Goal: Task Accomplishment & Management: Manage account settings

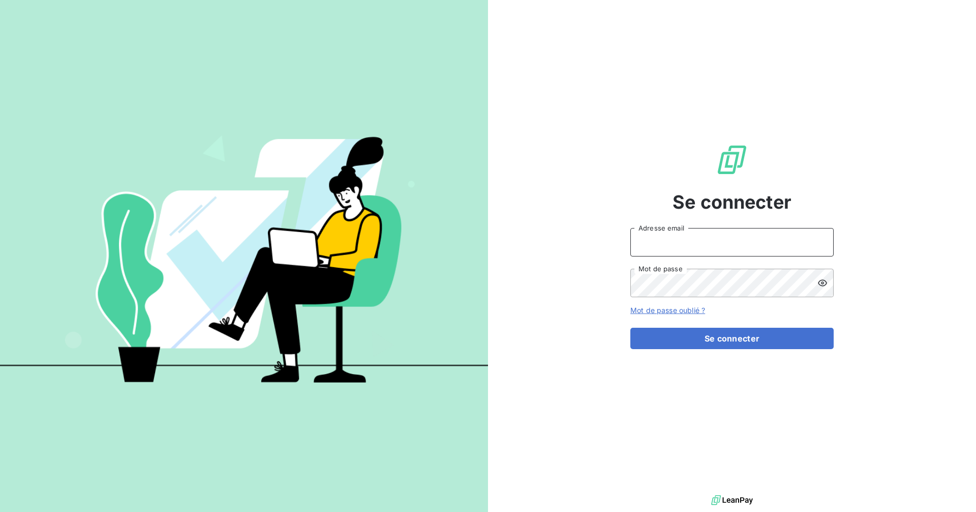
click at [702, 247] on input "Adresse email" at bounding box center [732, 242] width 203 height 28
type input "[EMAIL_ADDRESS][DOMAIN_NAME]"
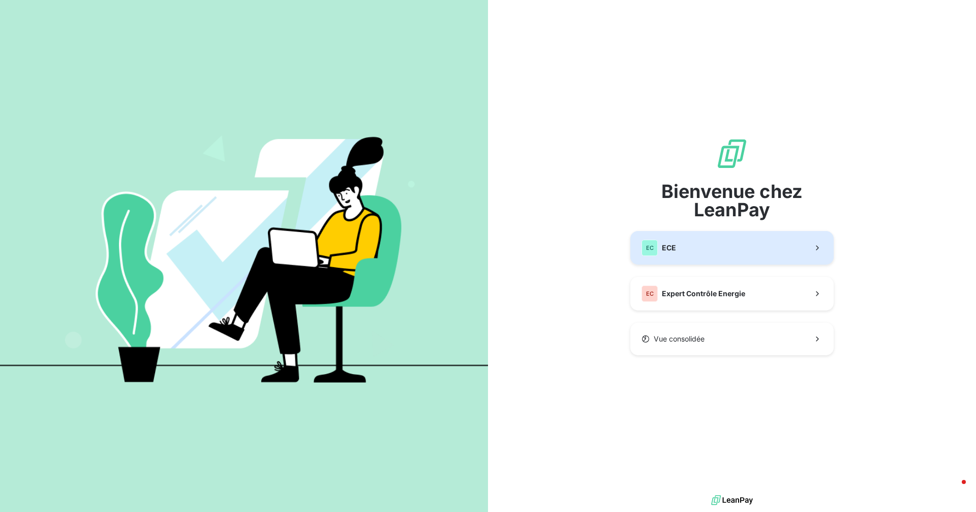
click at [688, 249] on button "EC ECE" at bounding box center [732, 248] width 203 height 34
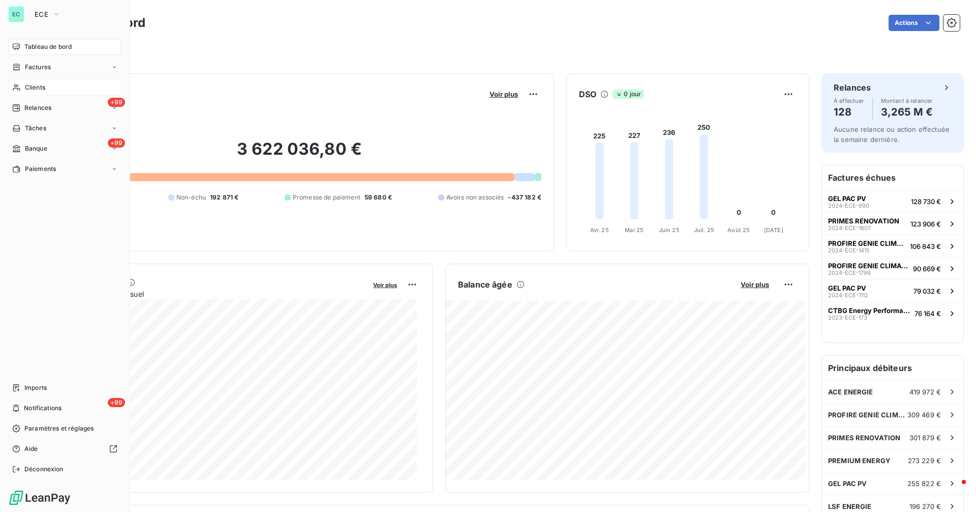
click at [42, 84] on span "Clients" at bounding box center [35, 87] width 20 height 9
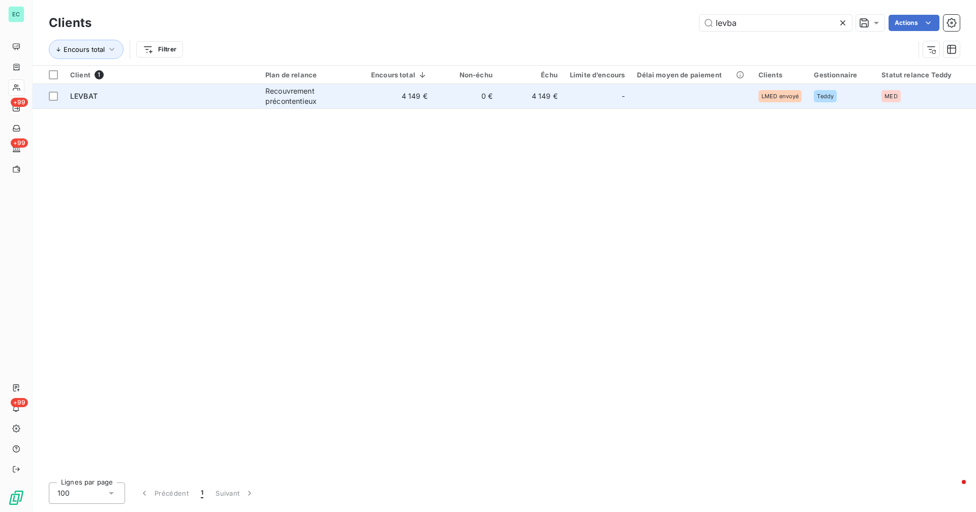
type input "levba"
click at [395, 102] on td "4 149 €" at bounding box center [399, 96] width 69 height 24
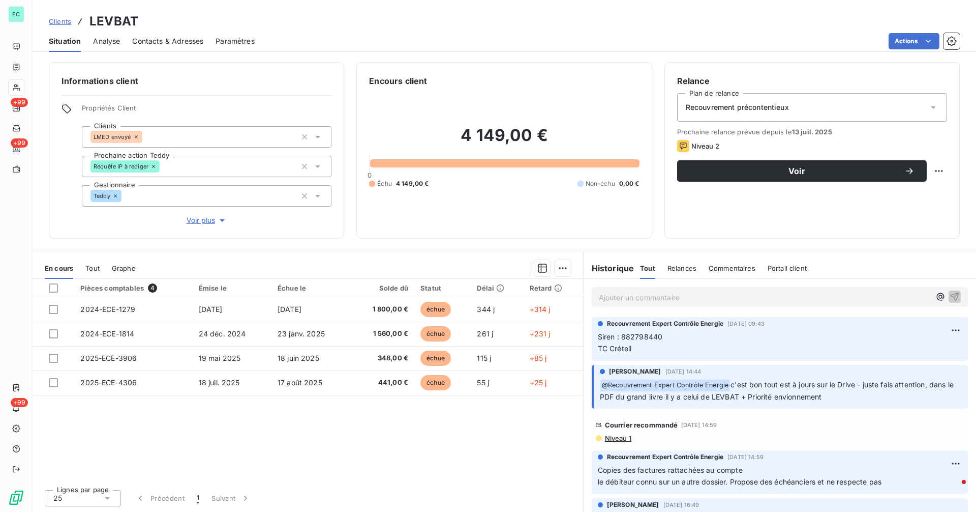
click at [780, 296] on p "Ajouter un commentaire ﻿" at bounding box center [765, 297] width 332 height 13
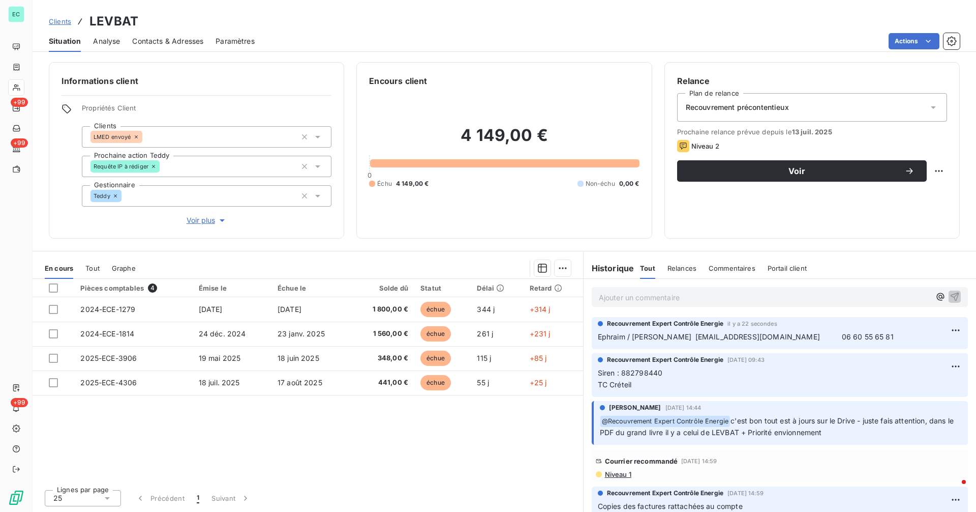
click at [650, 294] on p "Ajouter un commentaire ﻿" at bounding box center [765, 297] width 332 height 13
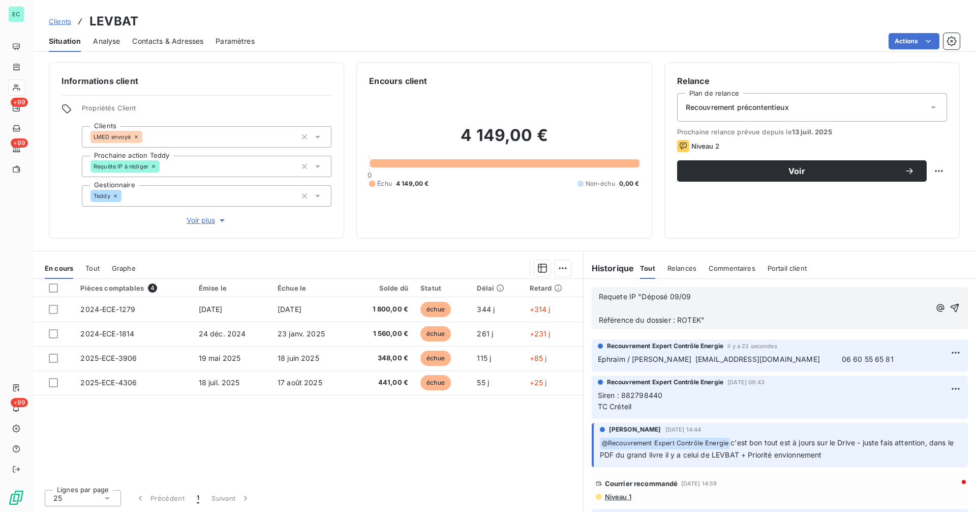
click at [644, 300] on span "Requete IP "Déposé 09/09" at bounding box center [645, 296] width 93 height 9
click at [642, 297] on span "Requete IP "Déposé 09/09" at bounding box center [645, 296] width 93 height 9
click at [950, 307] on icon "button" at bounding box center [955, 308] width 10 height 10
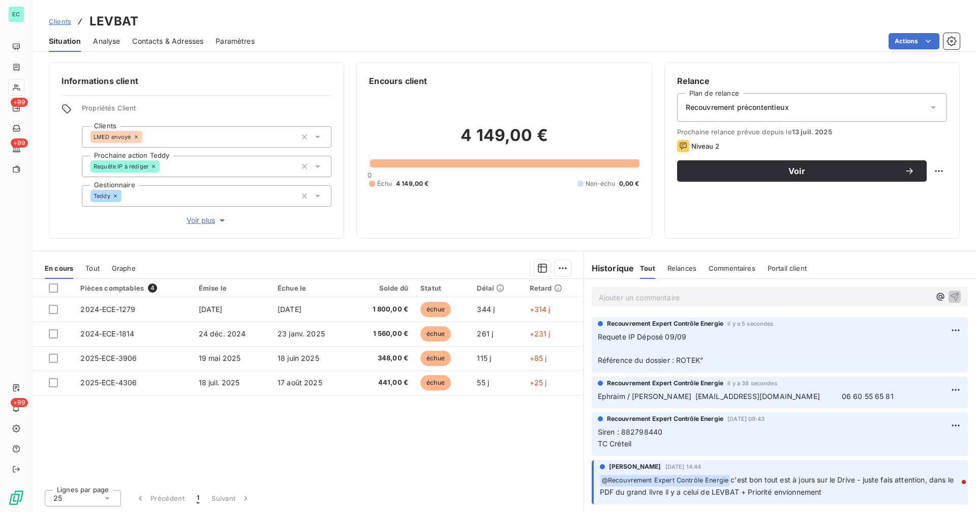
click at [58, 20] on span "Clients" at bounding box center [60, 21] width 22 height 8
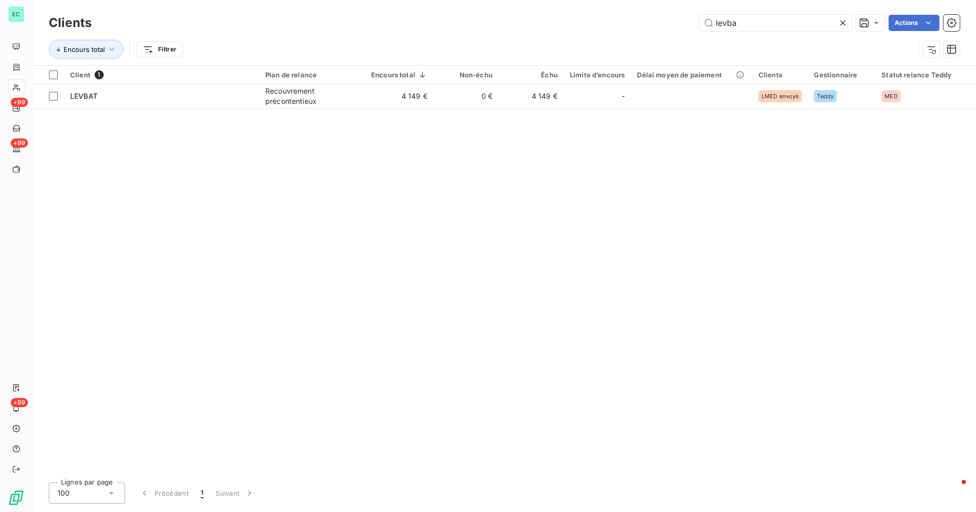
drag, startPoint x: 791, startPoint y: 22, endPoint x: 657, endPoint y: 31, distance: 134.6
click at [657, 31] on div "Clients levba Actions" at bounding box center [504, 22] width 911 height 21
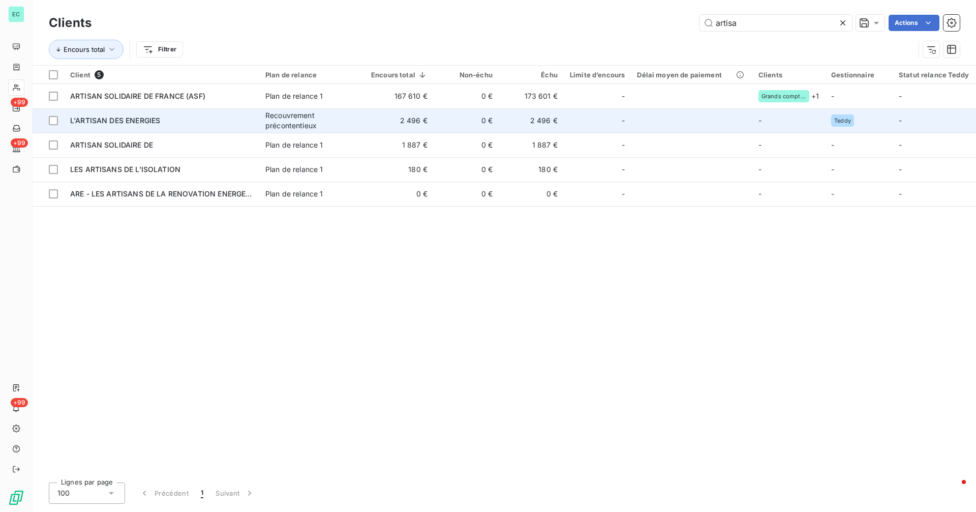
type input "artisa"
click at [239, 125] on div "L'ARTISAN DES ENERGIES" at bounding box center [161, 120] width 183 height 10
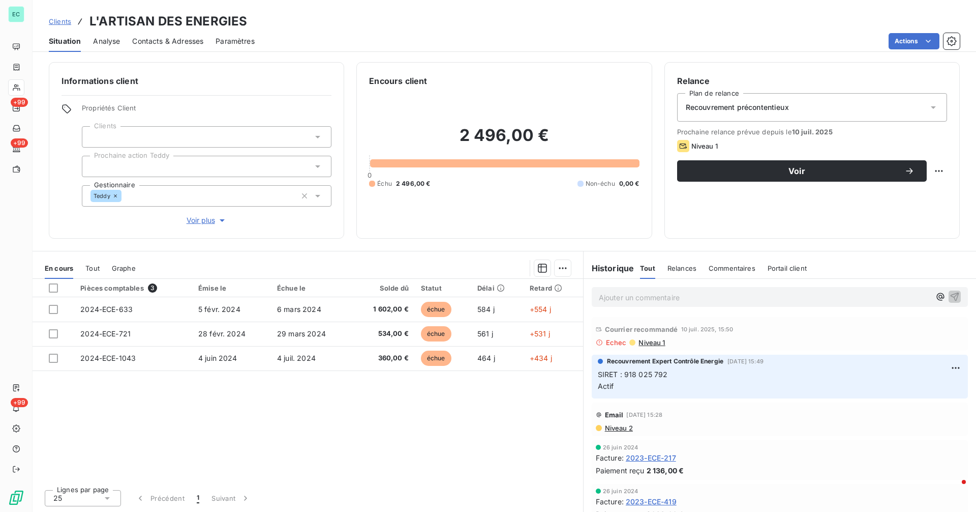
click at [717, 289] on div "Ajouter un commentaire ﻿" at bounding box center [780, 297] width 376 height 20
click at [707, 297] on p "Ajouter un commentaire ﻿" at bounding box center [765, 297] width 332 height 13
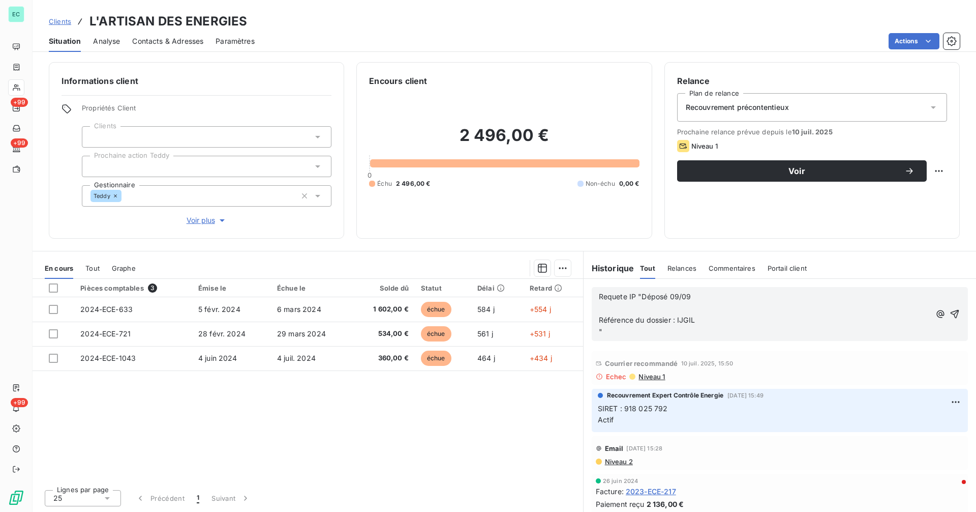
click at [641, 298] on span "Requete IP "Déposé 09/09" at bounding box center [645, 296] width 93 height 9
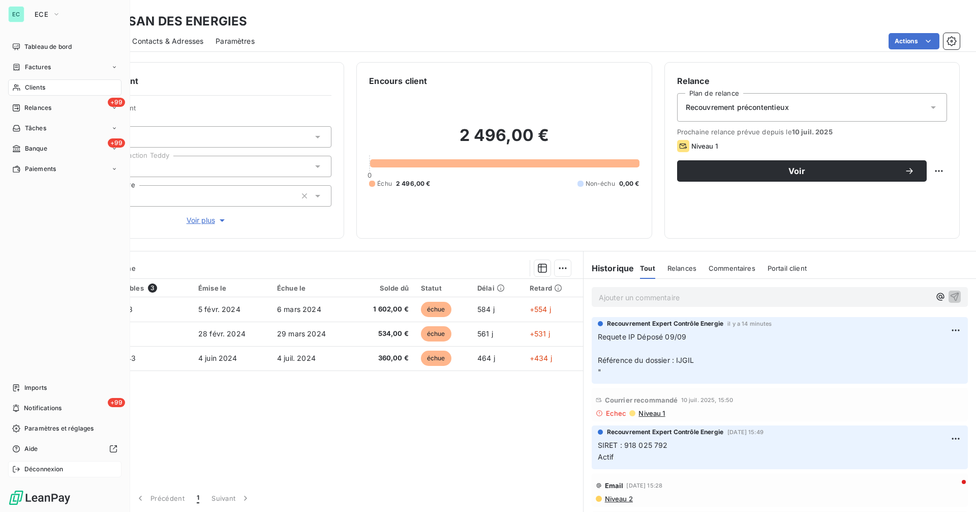
click at [57, 467] on span "Déconnexion" at bounding box center [43, 468] width 39 height 9
